Goal: Obtain resource: Download file/media

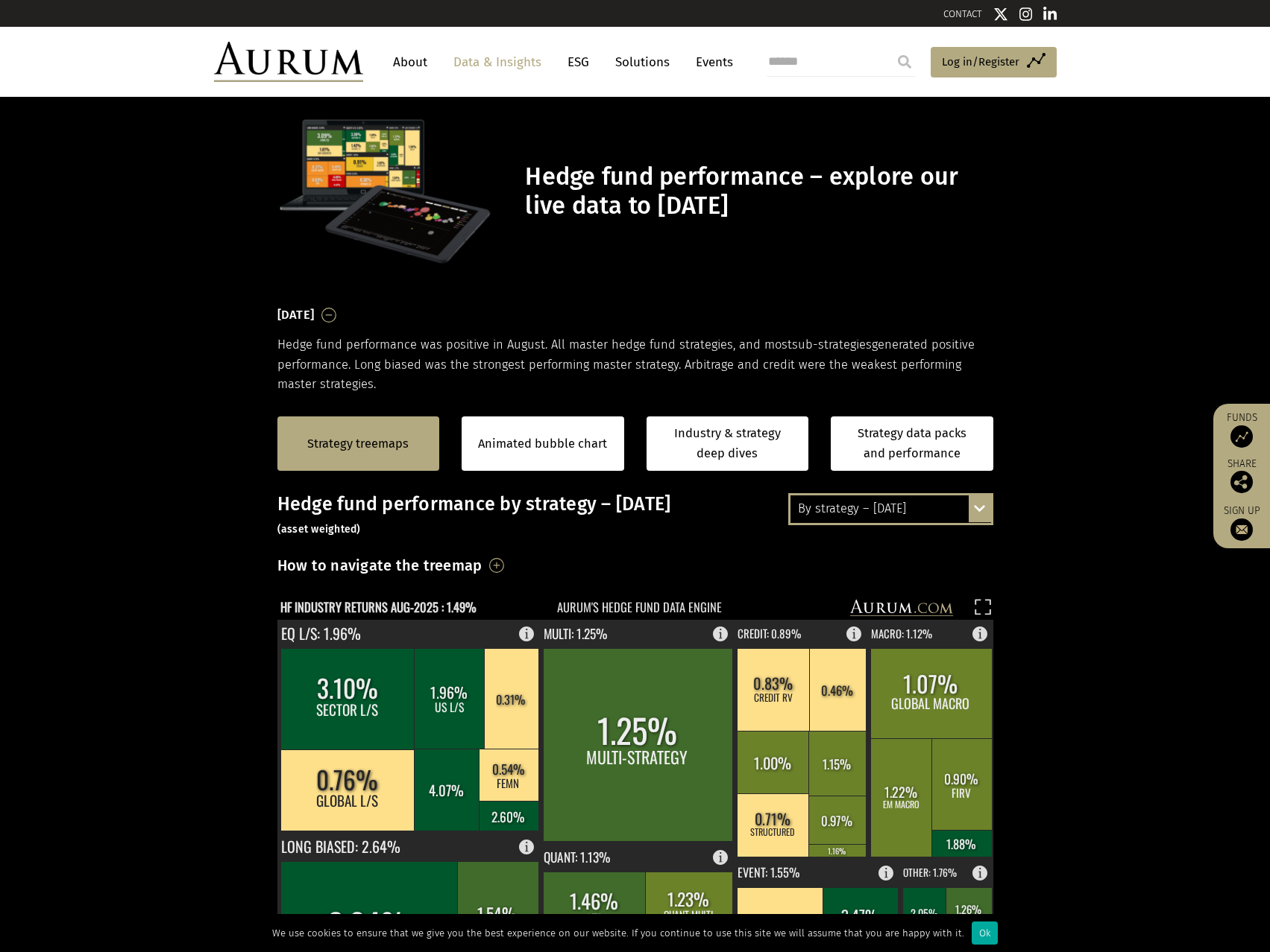
click at [899, 505] on div "By strategy – [DATE]" at bounding box center [890, 509] width 201 height 27
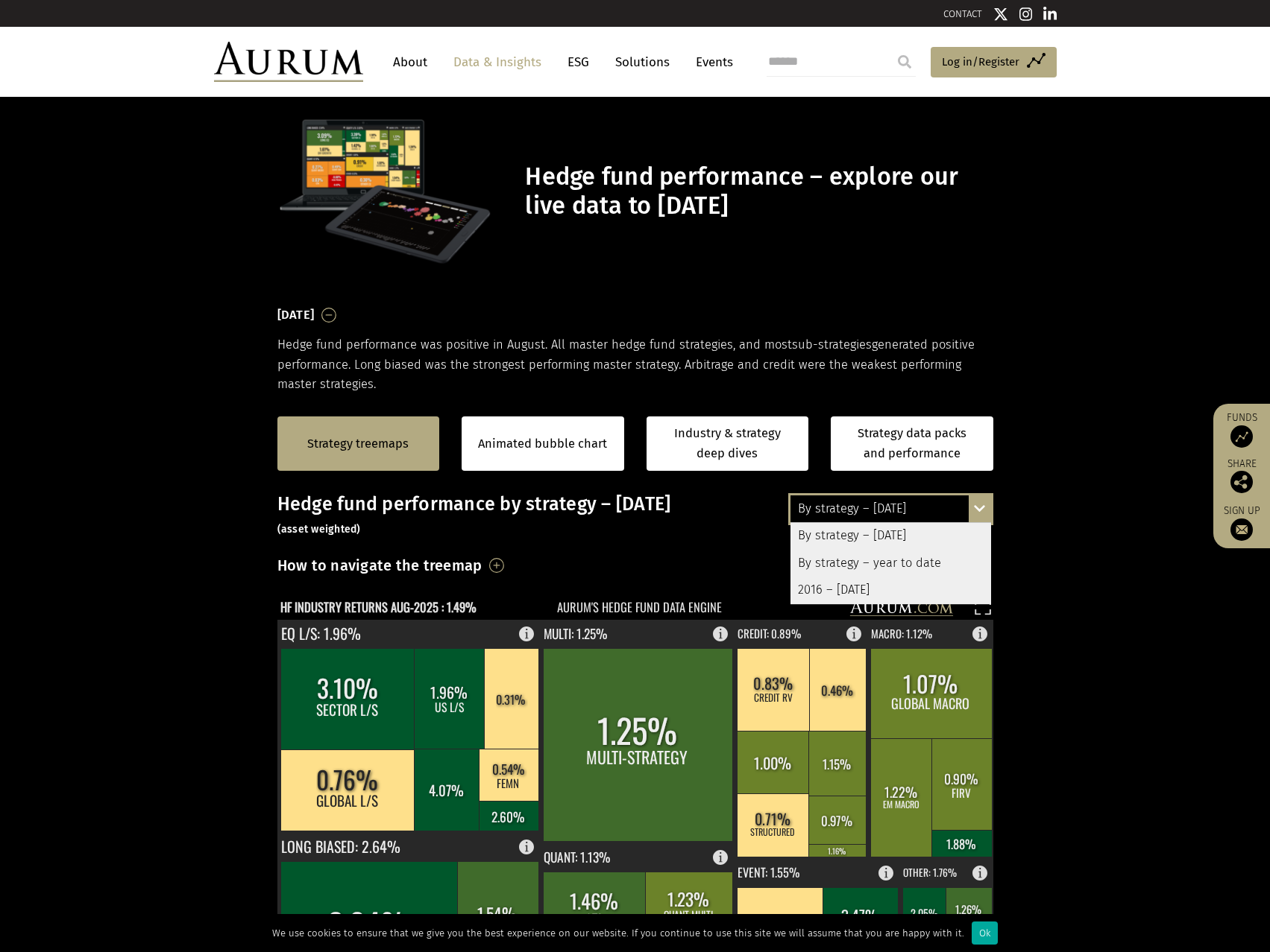
click at [898, 588] on div "2016 – August 2025" at bounding box center [890, 590] width 201 height 27
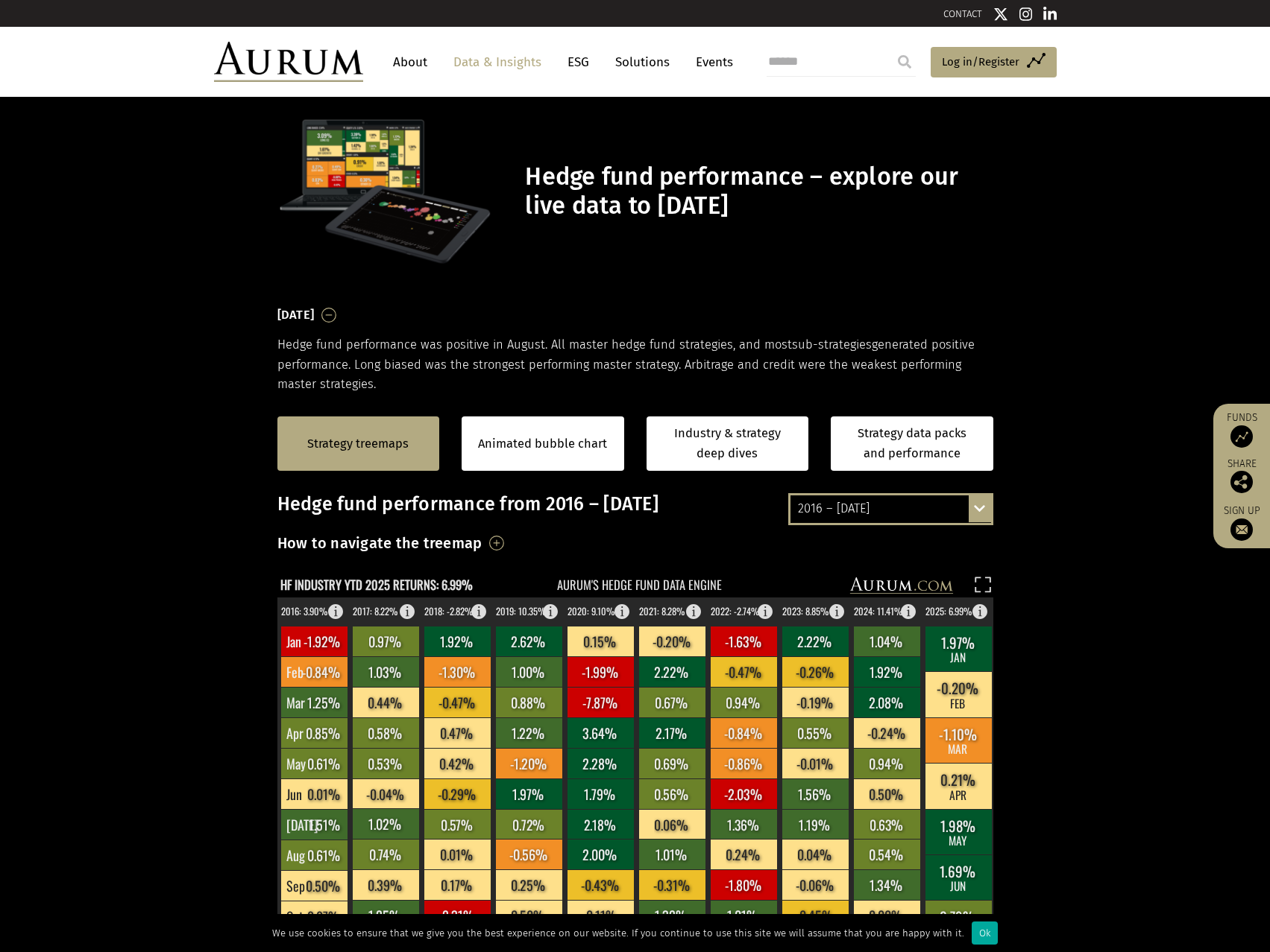
scroll to position [149, 0]
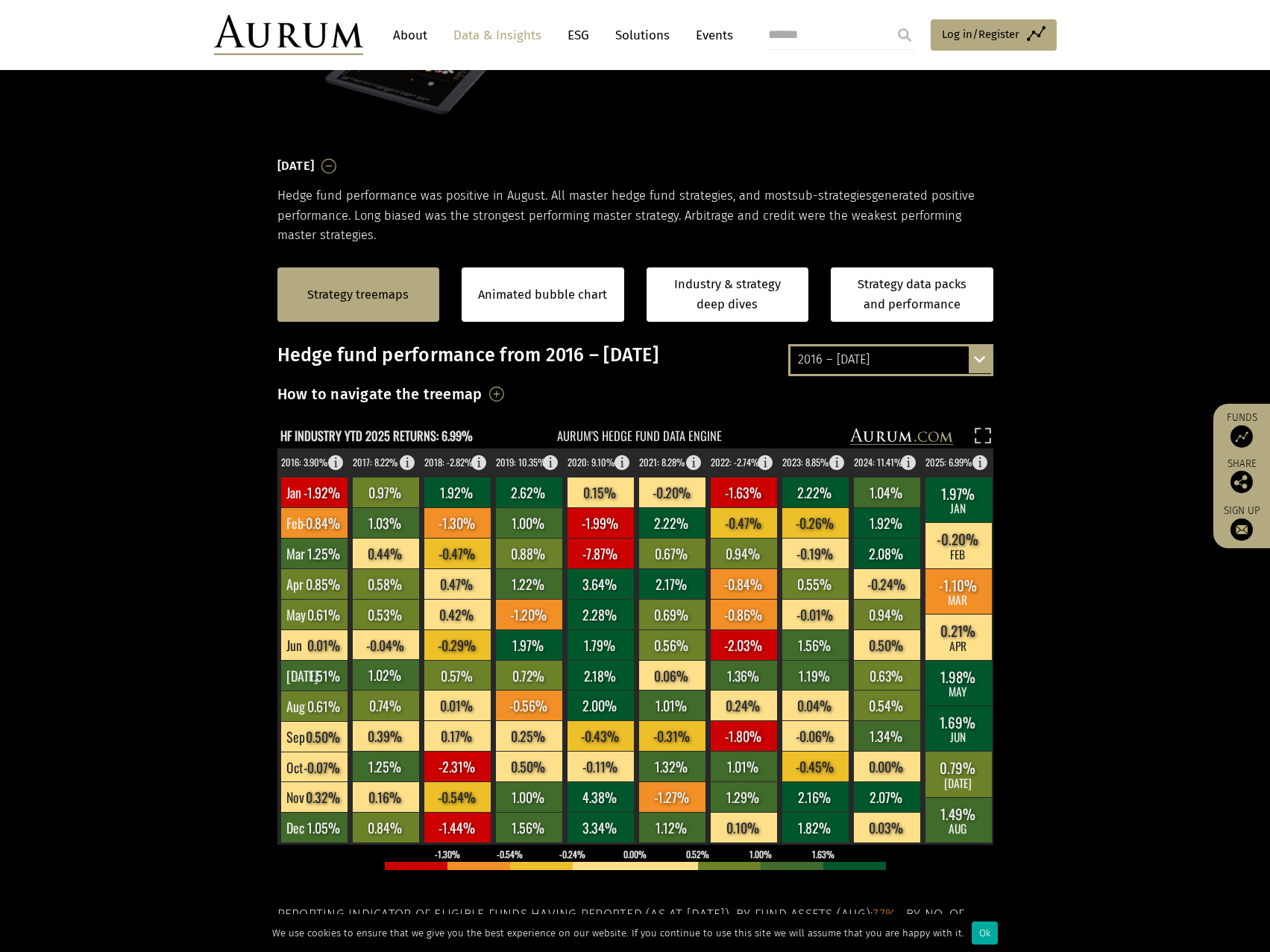
click at [857, 362] on div "2016 – August 2025" at bounding box center [890, 360] width 201 height 27
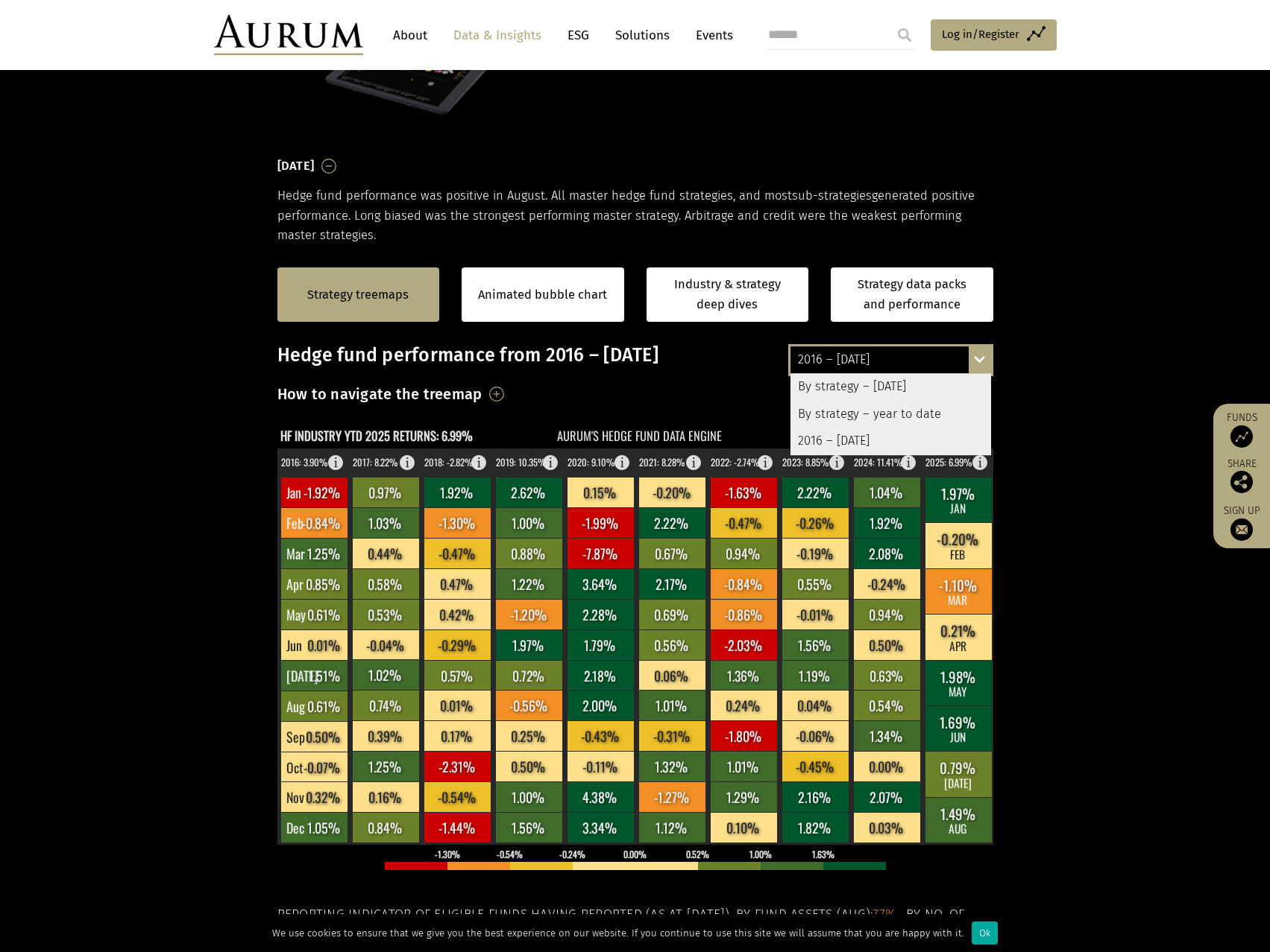
click at [1072, 317] on div "Strategy treemaps Animated bubble chart Industry & strategy deep dives Strategy…" at bounding box center [635, 295] width 1270 height 99
click at [899, 300] on link "Strategy data packs and performance" at bounding box center [912, 295] width 163 height 54
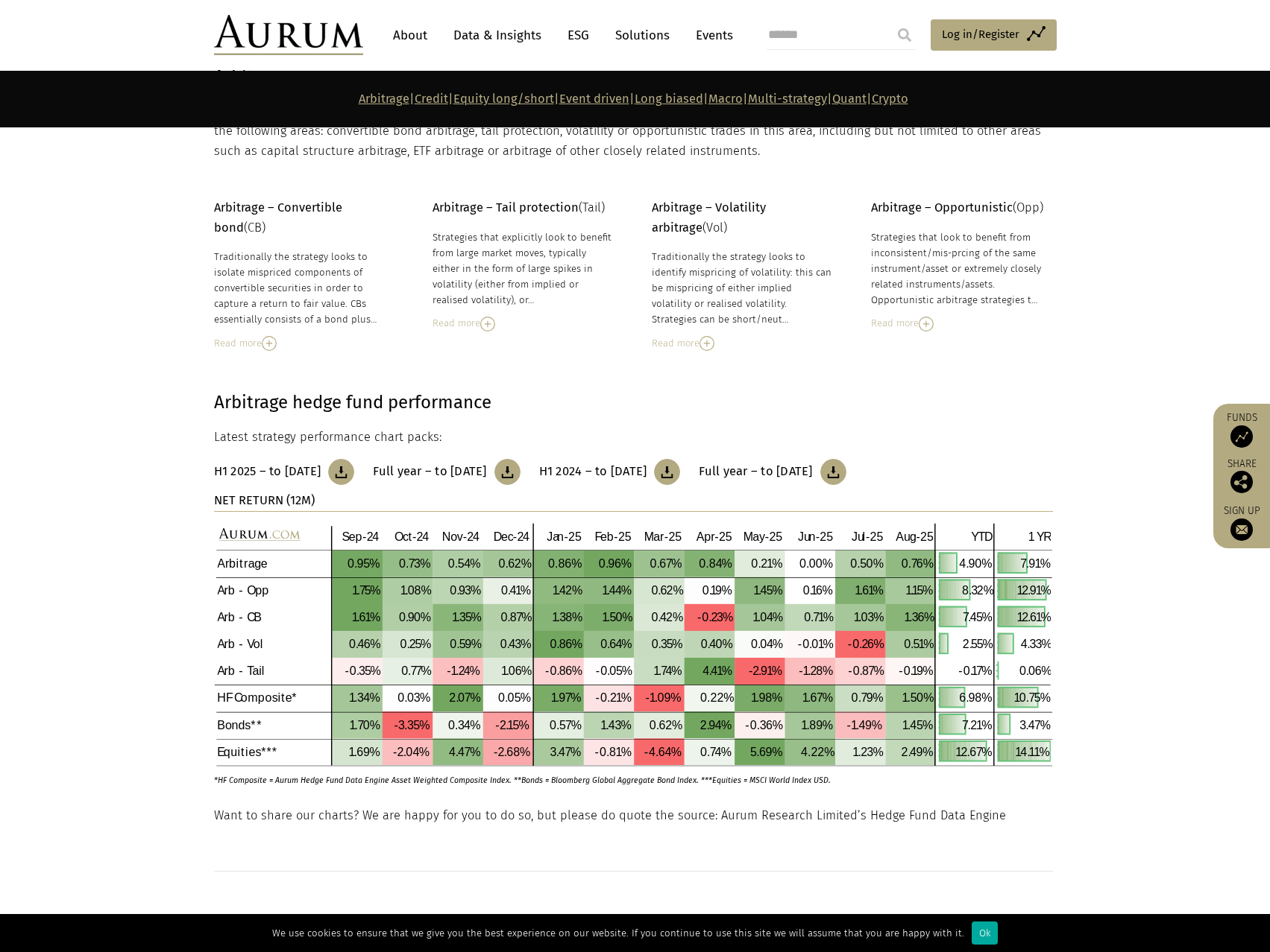
scroll to position [149, 0]
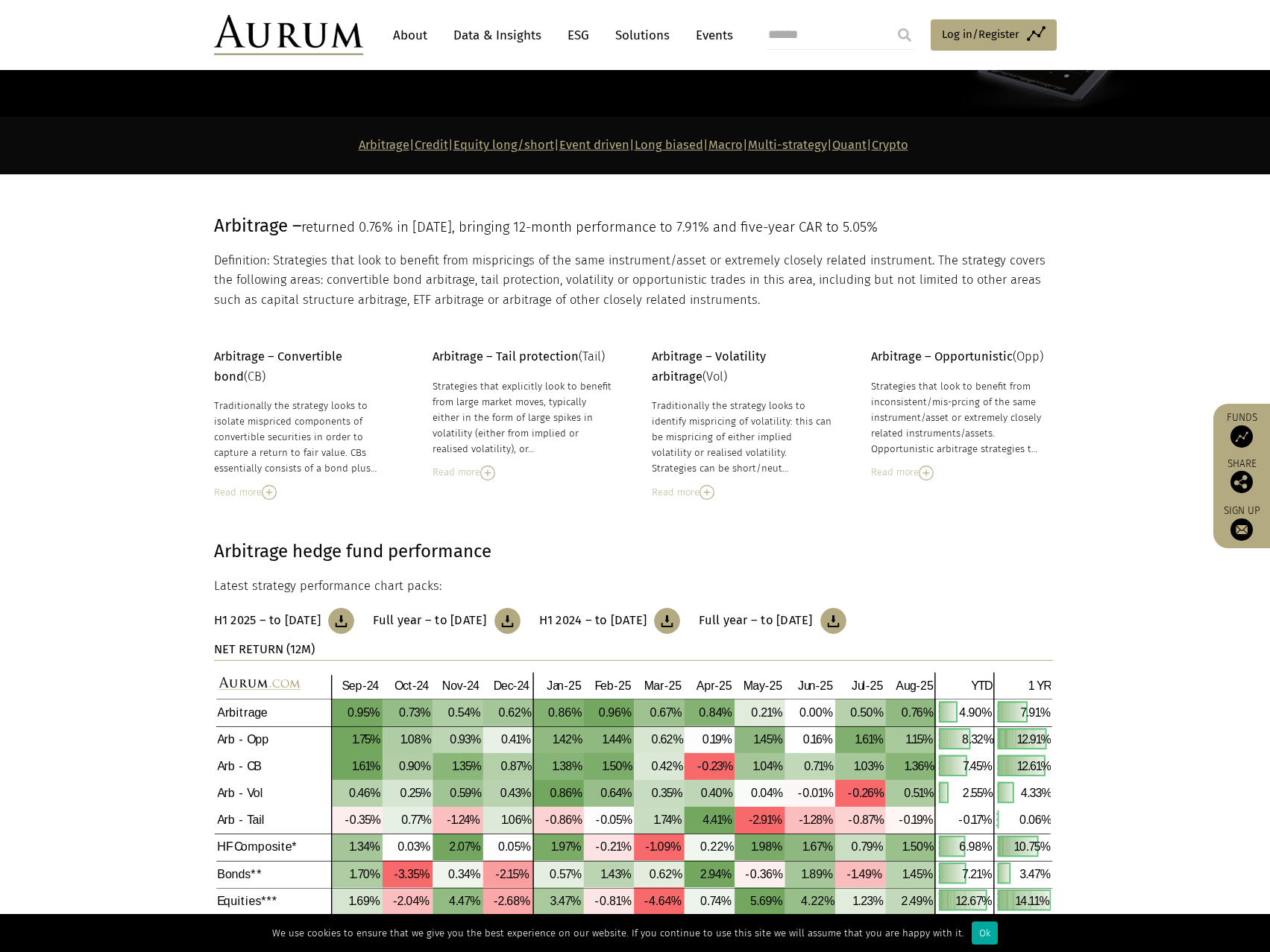
click at [453, 138] on link "Equity long/short" at bounding box center [503, 144] width 101 height 14
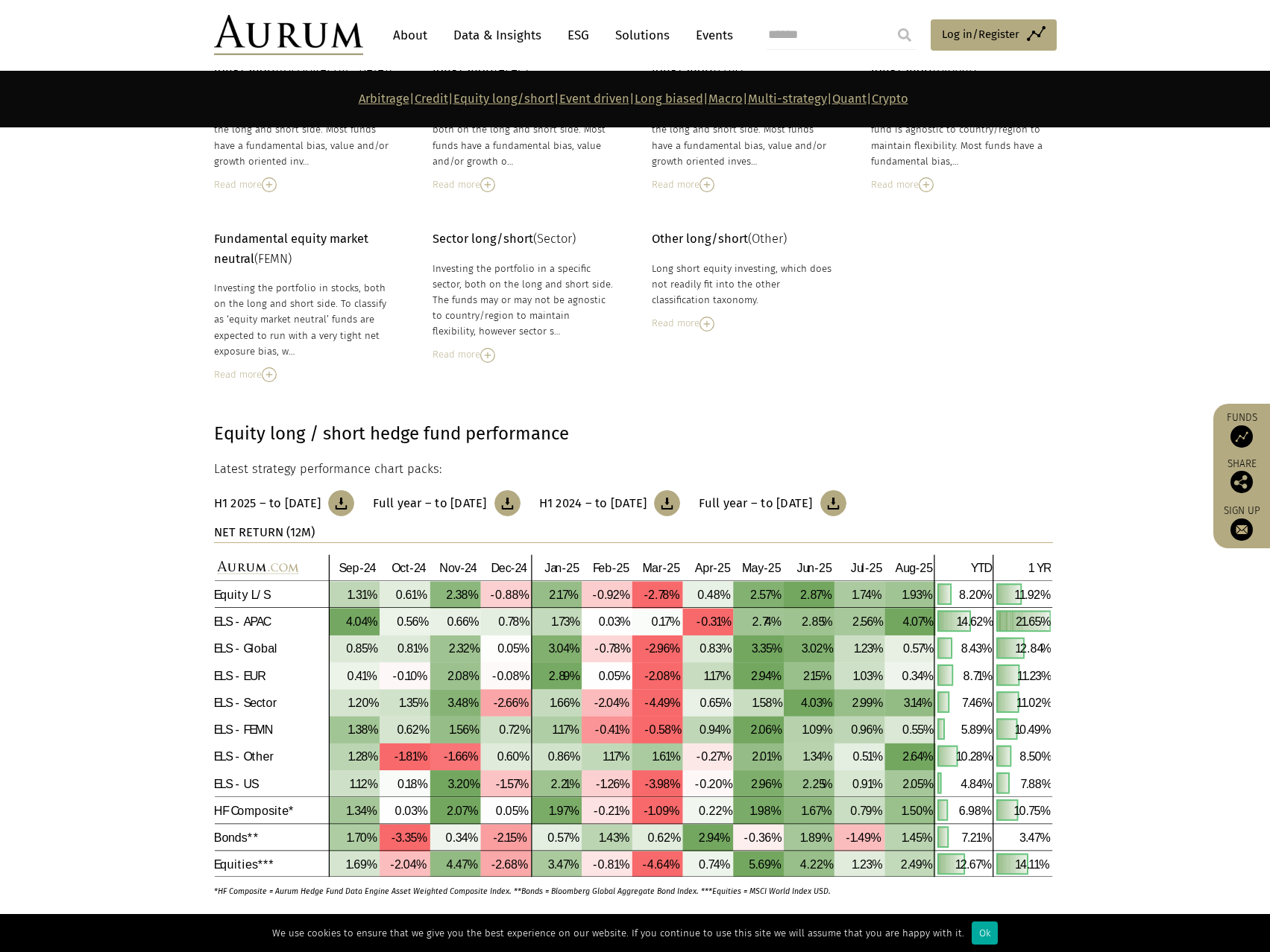
scroll to position [2450, 0]
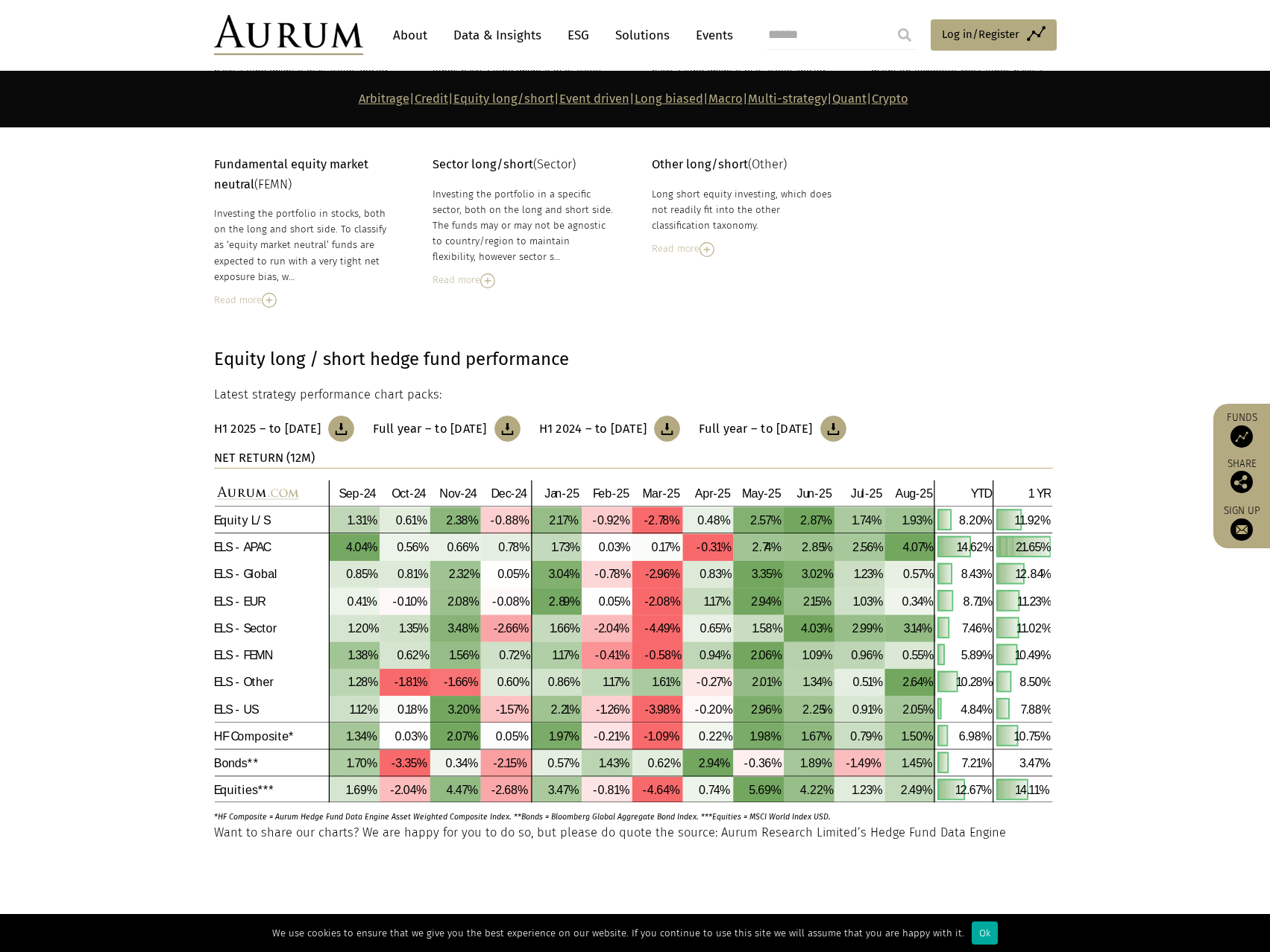
click at [521, 432] on img at bounding box center [507, 429] width 26 height 26
